Goal: Information Seeking & Learning: Learn about a topic

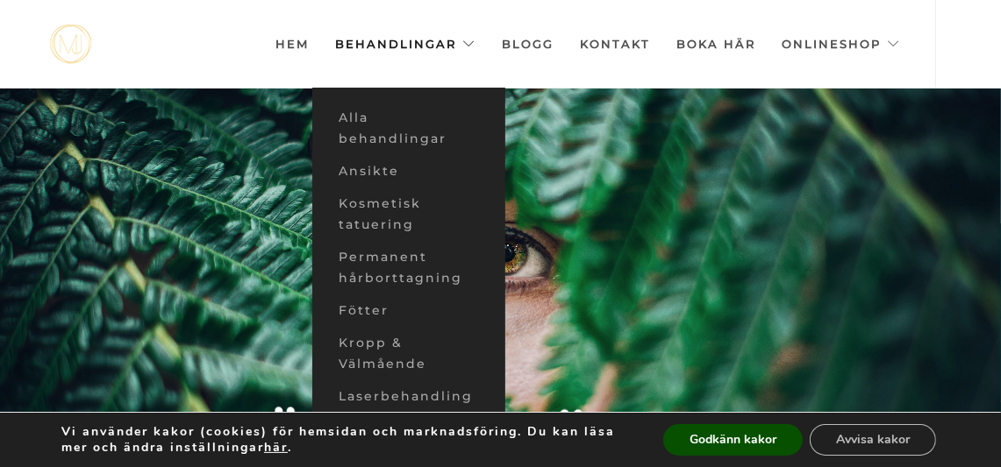
click at [394, 35] on link "Behandlingar" at bounding box center [405, 44] width 140 height 88
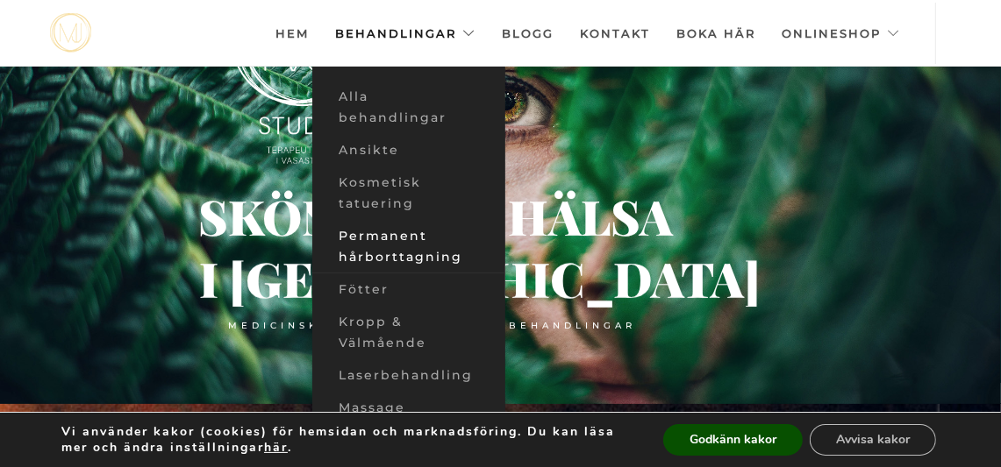
scroll to position [71, 0]
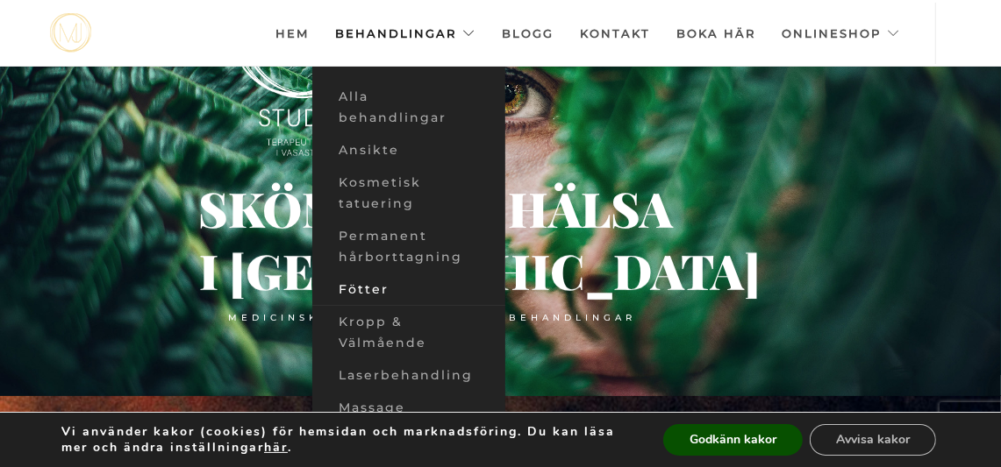
click at [383, 292] on link "Fötter" at bounding box center [408, 290] width 193 height 32
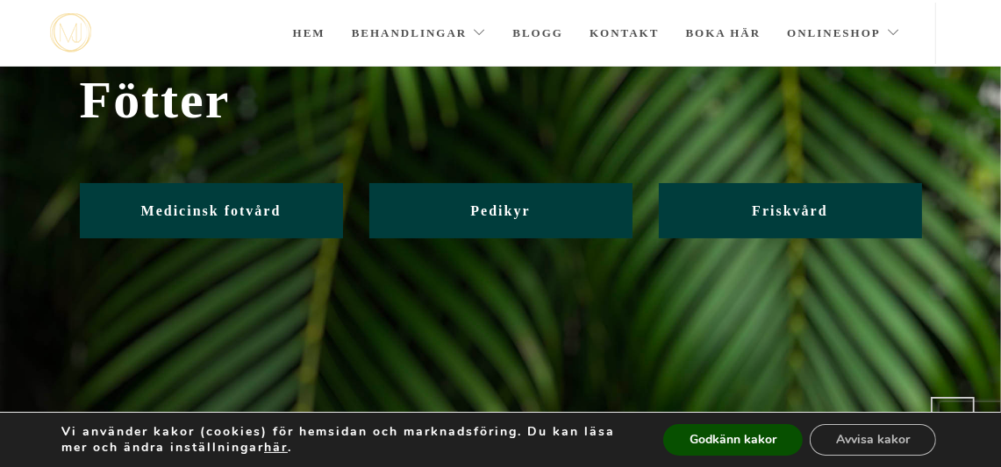
scroll to position [58, 0]
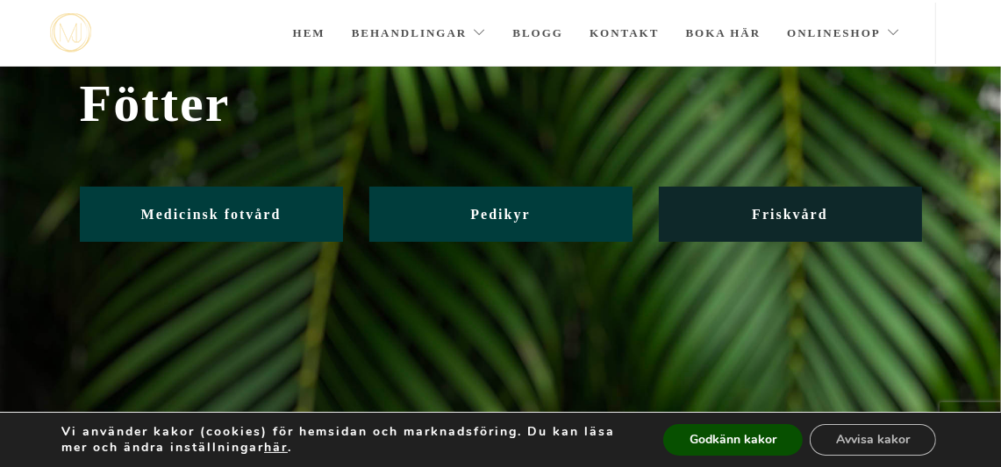
click at [745, 215] on link "Friskvård" at bounding box center [790, 214] width 263 height 55
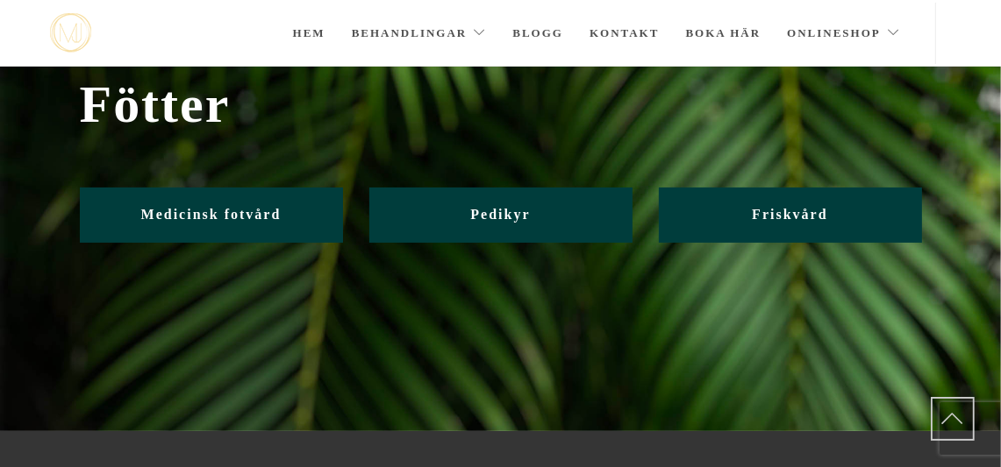
scroll to position [58, 0]
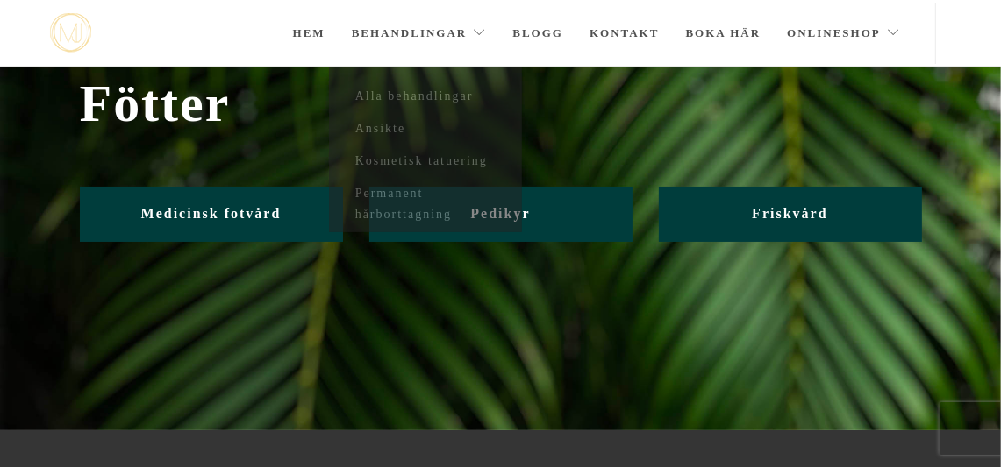
click at [416, 37] on link "Behandlingar" at bounding box center [419, 33] width 135 height 61
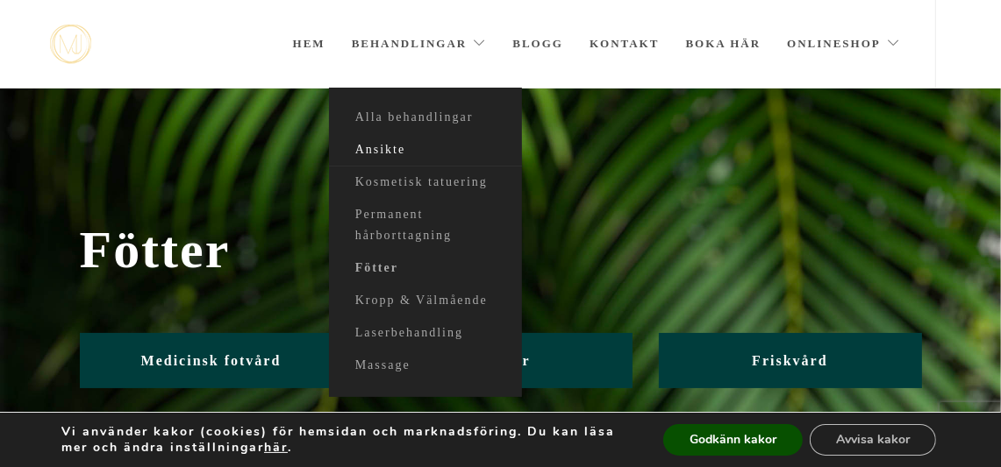
click at [405, 145] on link "Ansikte" at bounding box center [425, 150] width 193 height 32
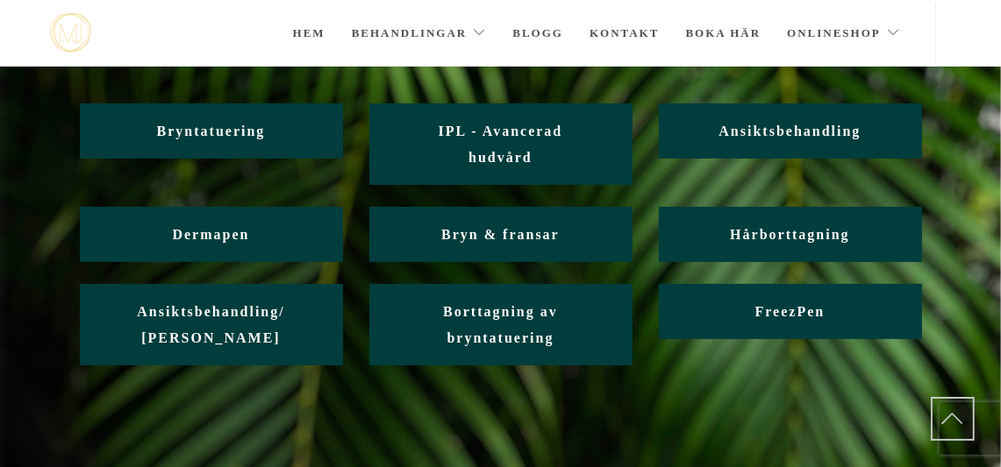
scroll to position [142, 0]
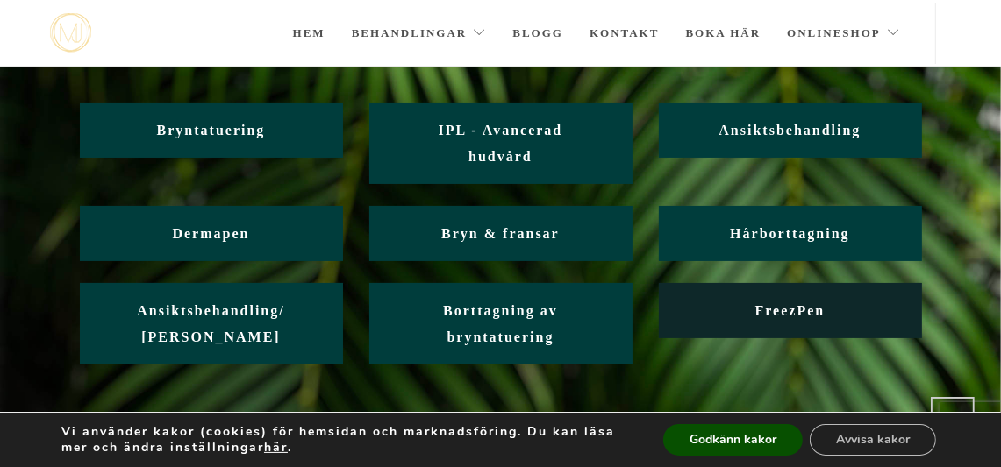
click at [779, 316] on span "FreezPen" at bounding box center [790, 310] width 70 height 15
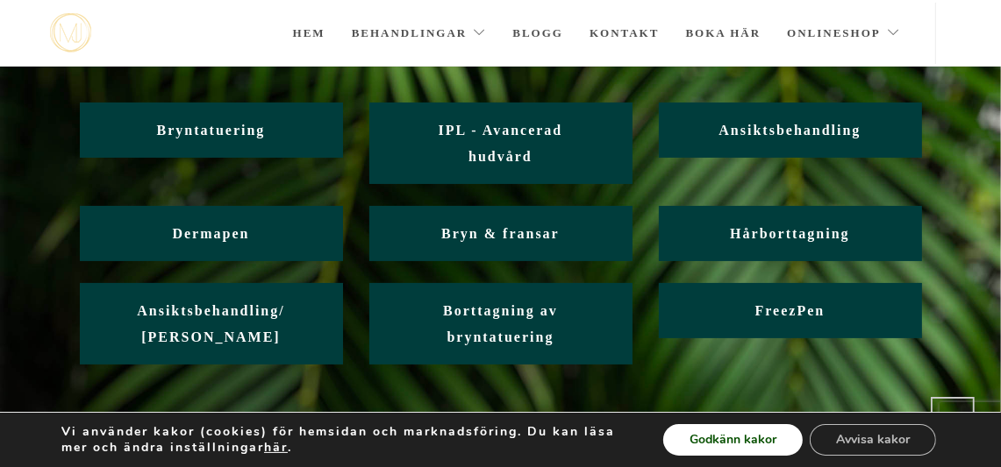
click at [714, 445] on button "Godkänn kakor" at bounding box center [732, 440] width 139 height 32
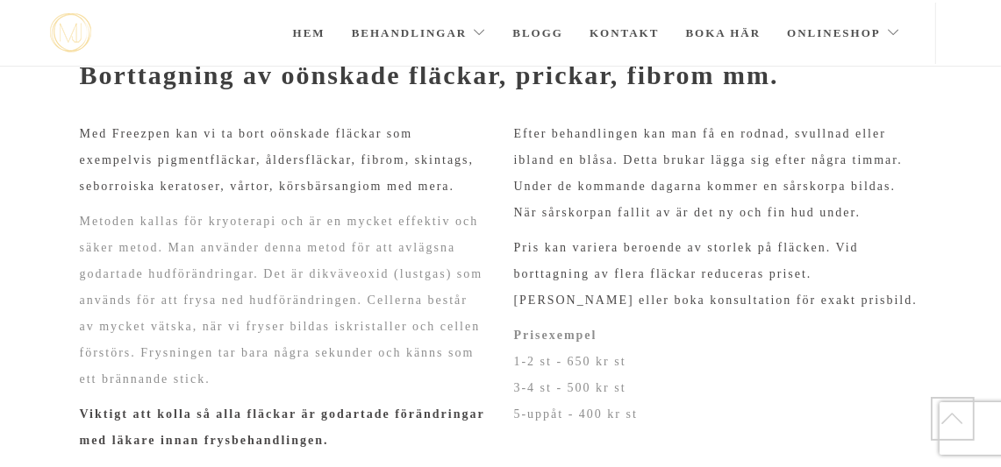
scroll to position [232, 0]
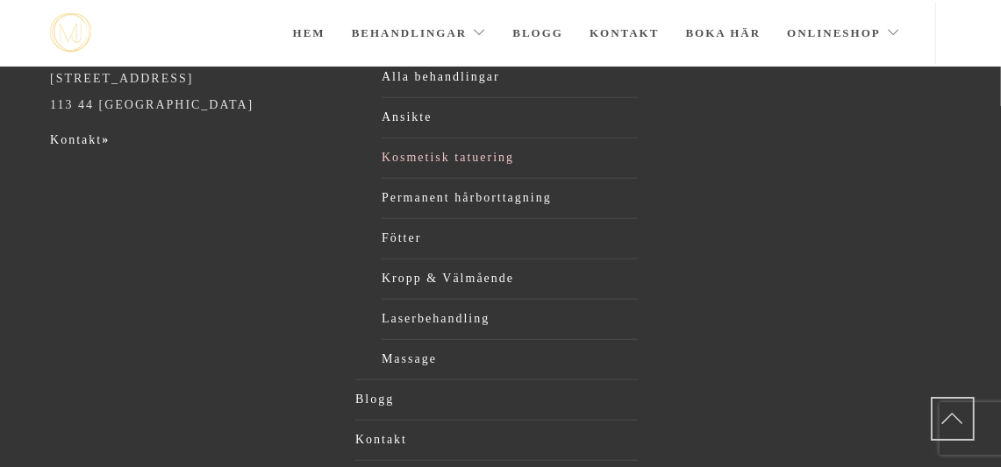
scroll to position [793, 0]
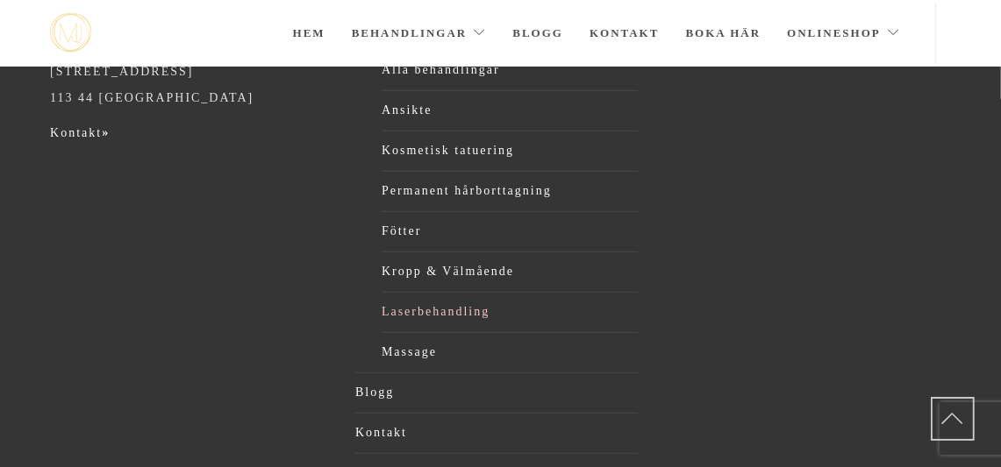
click at [425, 312] on link "Laserbehandling" at bounding box center [509, 312] width 256 height 26
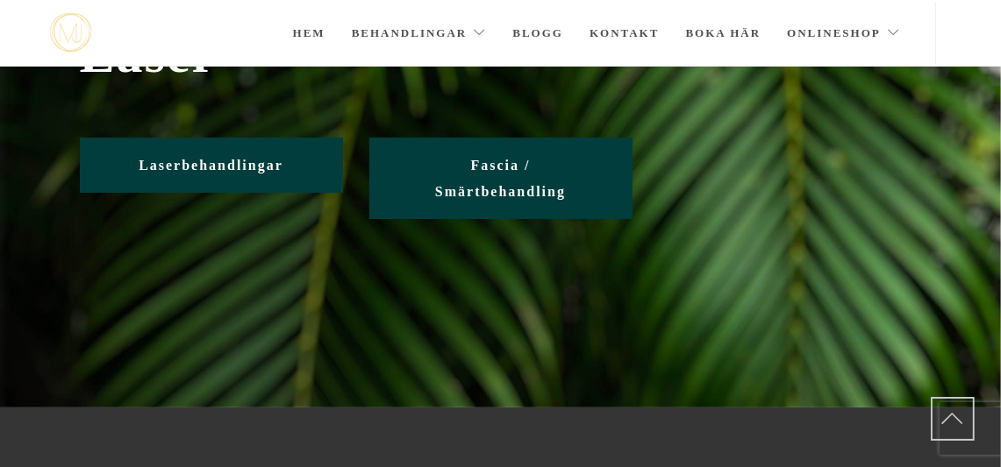
scroll to position [106, 0]
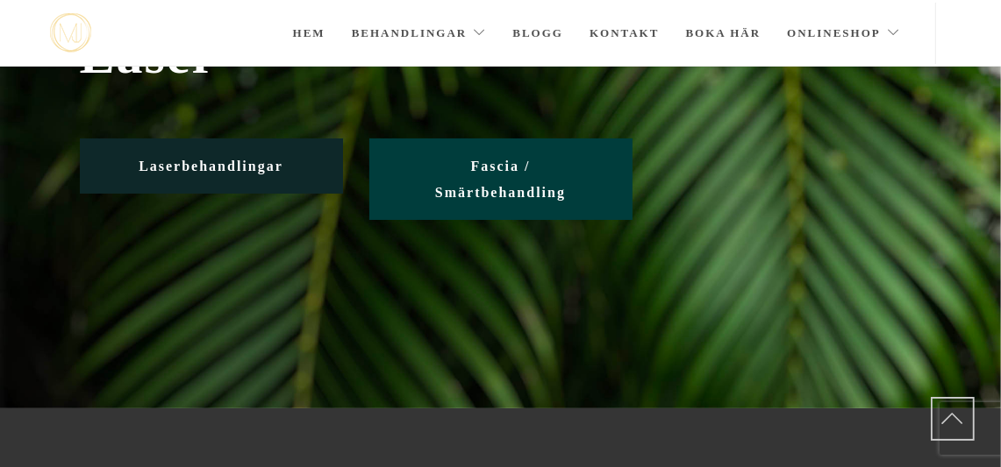
click at [276, 162] on span "Laserbehandlingar" at bounding box center [211, 166] width 145 height 15
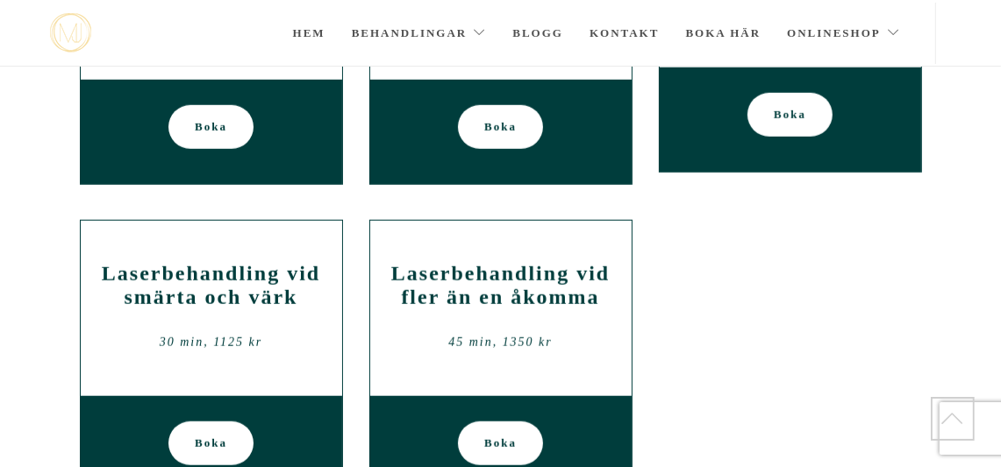
scroll to position [1191, 0]
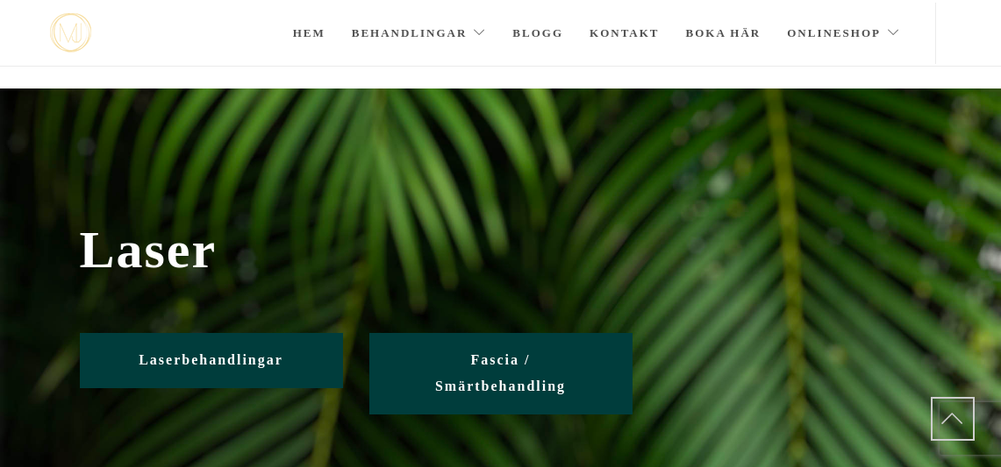
scroll to position [106, 0]
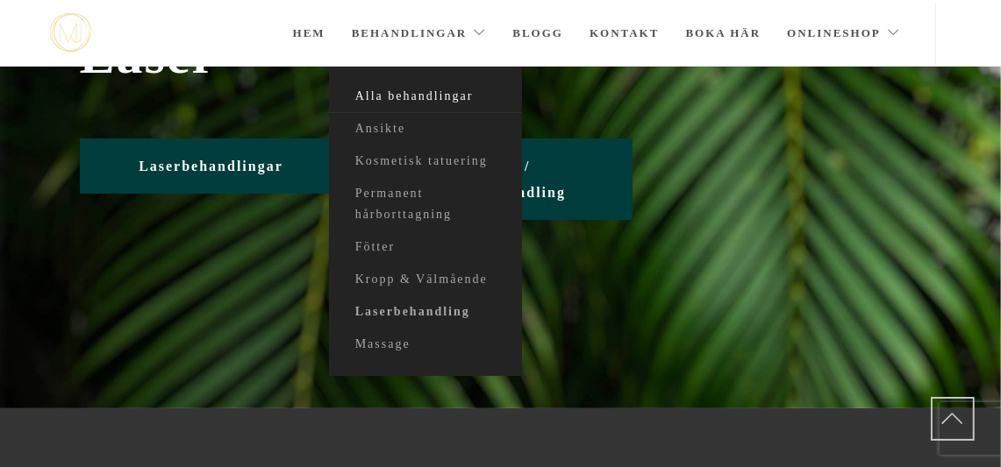
click at [434, 91] on link "Alla behandlingar" at bounding box center [425, 97] width 193 height 32
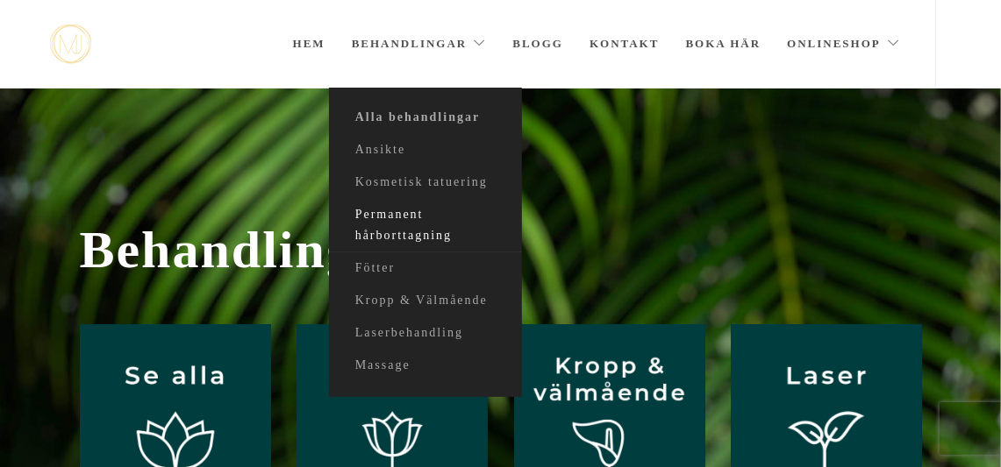
click at [438, 229] on link "Permanent hårborttagning" at bounding box center [425, 225] width 193 height 53
click at [409, 226] on link "Permanent hårborttagning" at bounding box center [425, 225] width 193 height 53
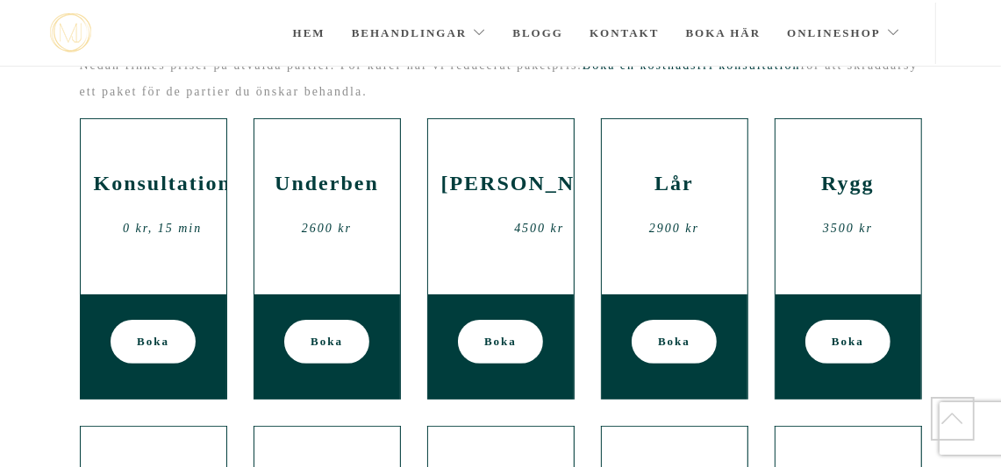
scroll to position [252, 0]
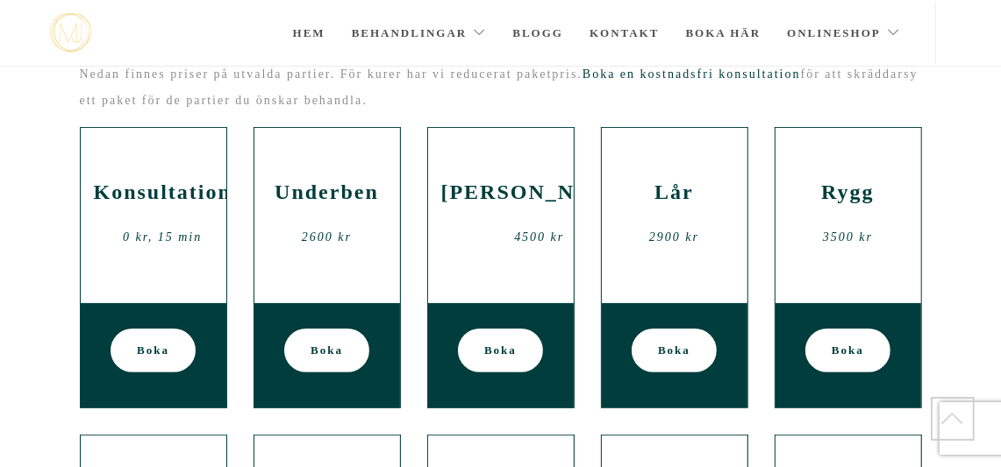
click at [349, 210] on div "Underben 2600 kr" at bounding box center [326, 215] width 119 height 105
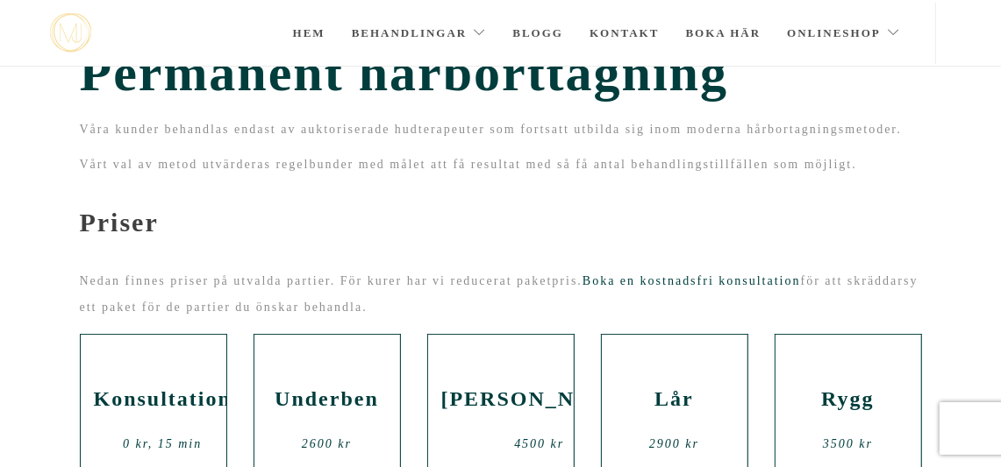
scroll to position [39, 0]
